Goal: Task Accomplishment & Management: Manage account settings

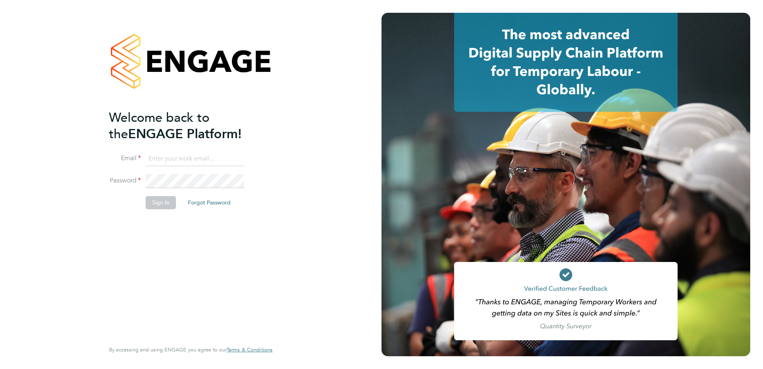
type input "[PERSON_NAME][EMAIL_ADDRESS][PERSON_NAME][DOMAIN_NAME]"
click at [159, 205] on button "Sign In" at bounding box center [161, 202] width 30 height 13
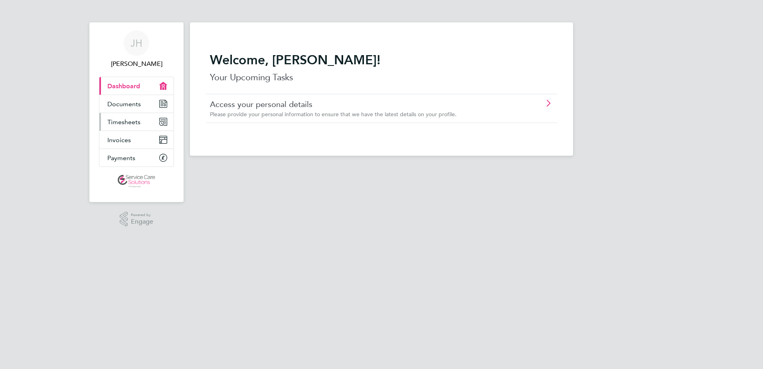
click at [133, 119] on span "Timesheets" at bounding box center [123, 122] width 33 height 8
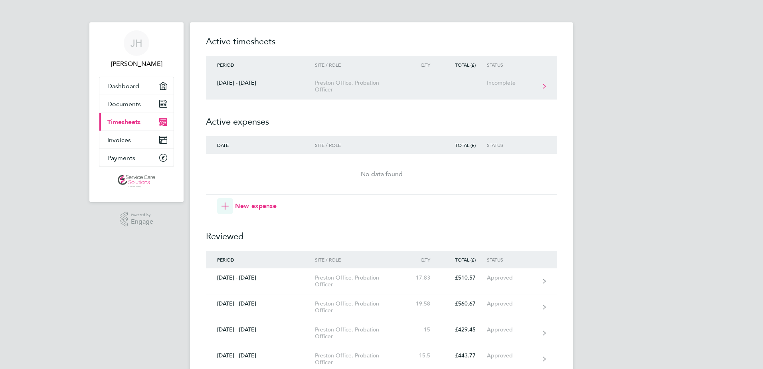
click at [544, 85] on icon at bounding box center [543, 86] width 3 height 6
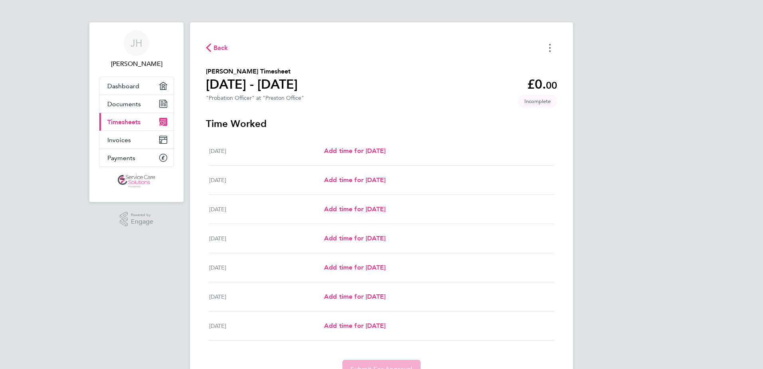
click at [552, 49] on button "Timesheets Menu" at bounding box center [549, 47] width 14 height 12
click at [493, 67] on button "Mark as absent" at bounding box center [509, 65] width 96 height 16
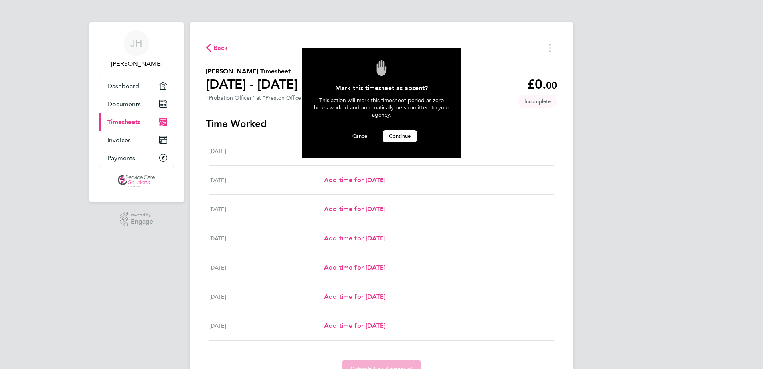
click at [403, 132] on span "Continue" at bounding box center [400, 135] width 22 height 7
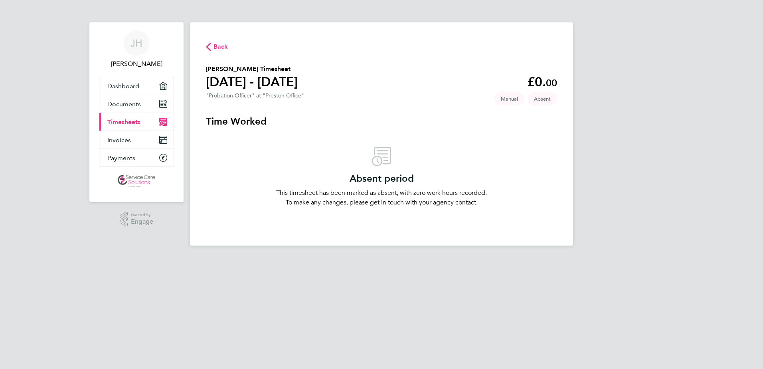
click at [227, 49] on span "Back" at bounding box center [220, 47] width 15 height 10
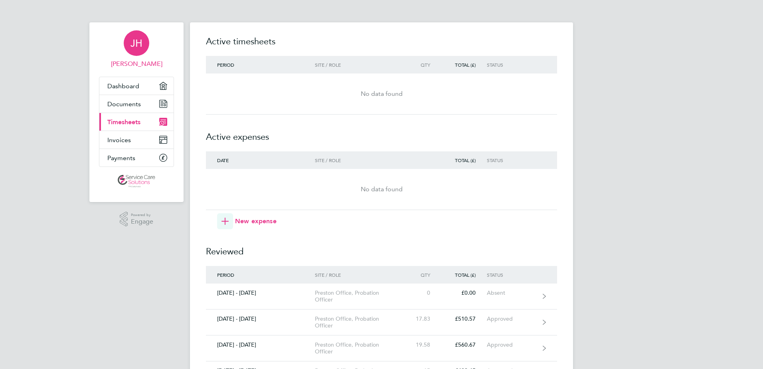
click at [133, 47] on span "JH" at bounding box center [136, 43] width 12 height 10
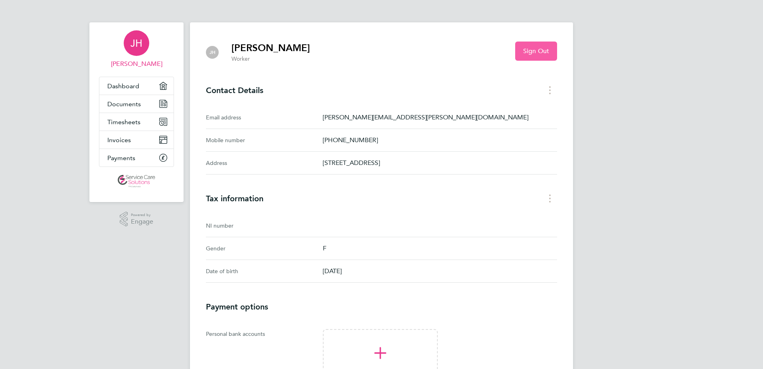
click at [536, 49] on span "Sign Out" at bounding box center [536, 51] width 26 height 8
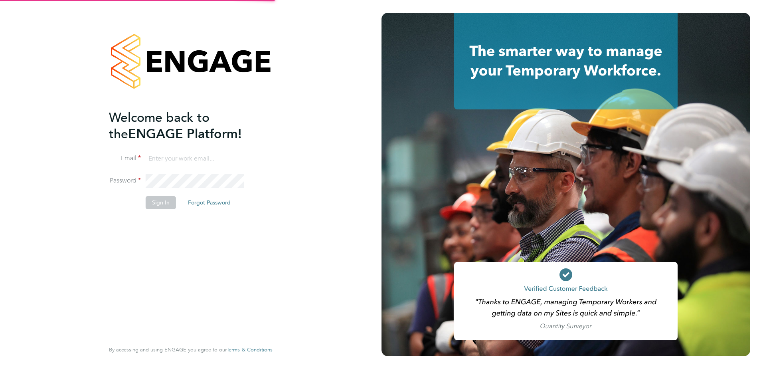
type input "[PERSON_NAME][EMAIL_ADDRESS][PERSON_NAME][DOMAIN_NAME]"
